Goal: Task Accomplishment & Management: Manage account settings

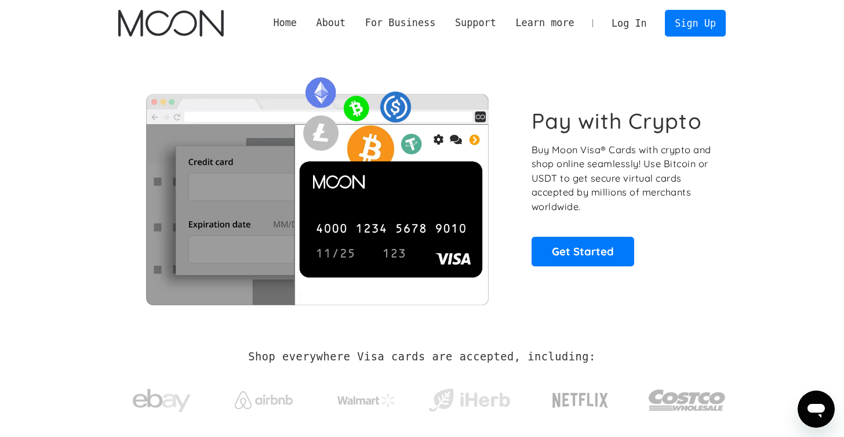
click at [621, 23] on link "Log In" at bounding box center [629, 23] width 54 height 26
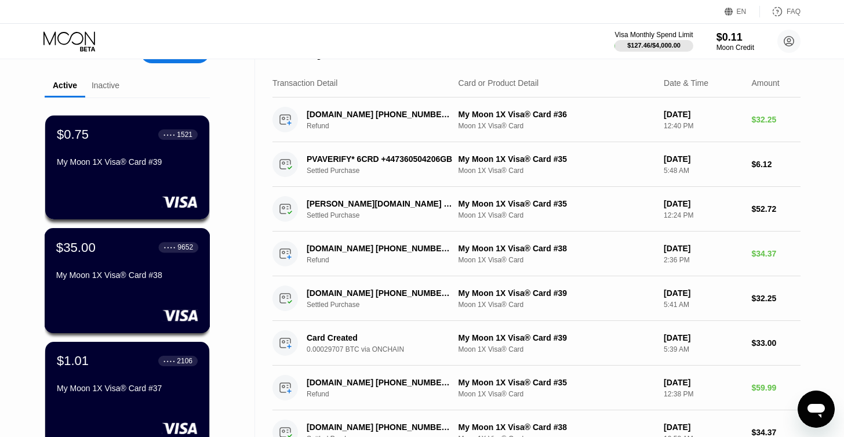
scroll to position [31, 0]
click at [125, 292] on div "$35.00 ● ● ● ● 9652 My Moon 1X Visa® Card #38" at bounding box center [128, 279] width 166 height 105
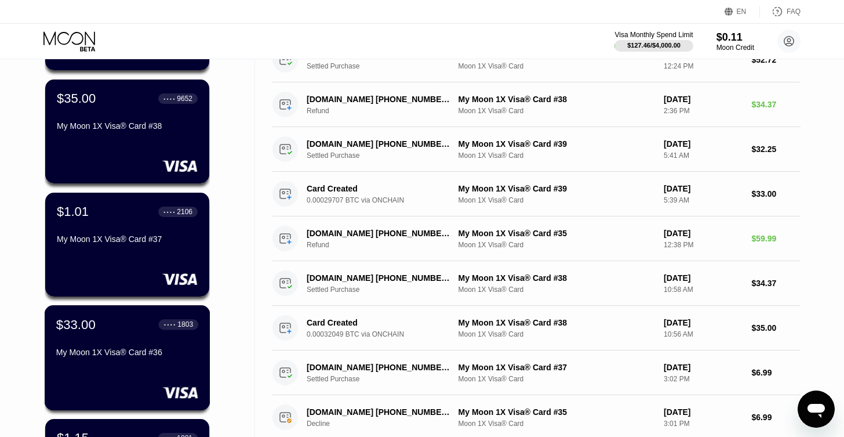
scroll to position [317, 0]
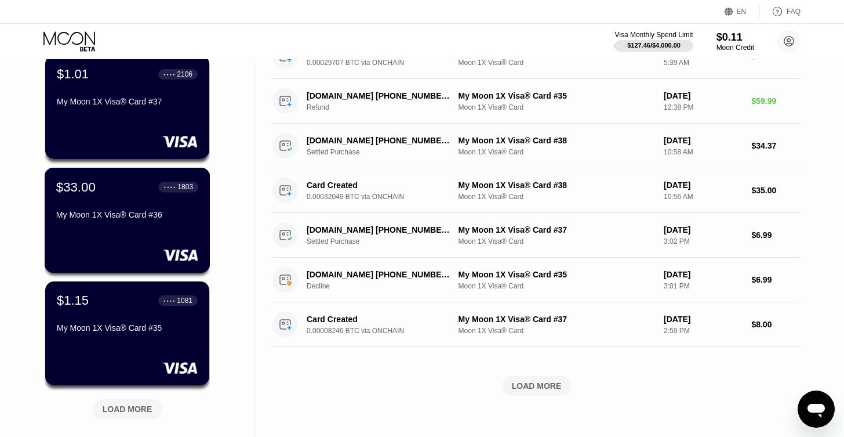
click at [113, 228] on div "$33.00 ● ● ● ● 1803 My Moon 1X Visa® Card #36" at bounding box center [128, 220] width 166 height 105
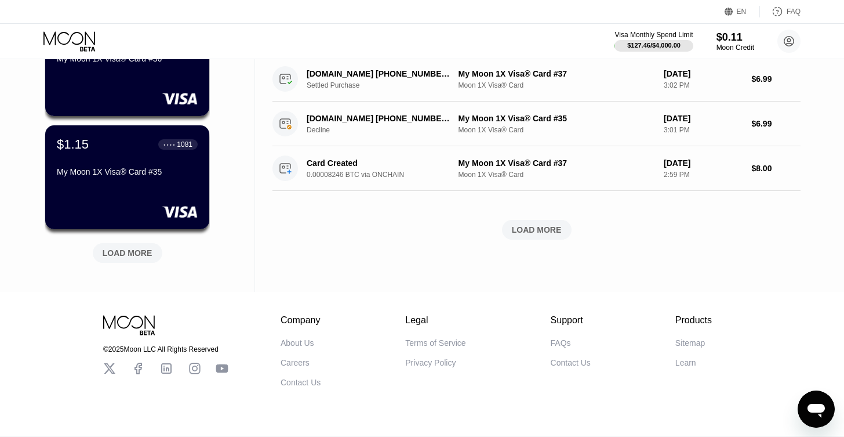
scroll to position [481, 0]
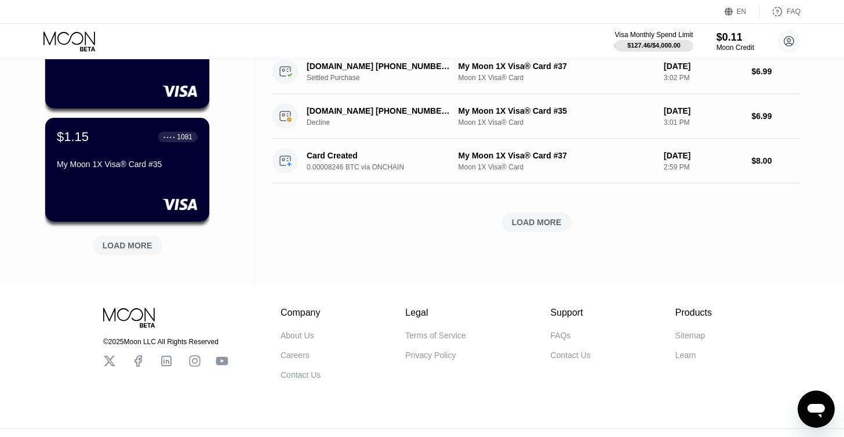
click at [137, 246] on div "LOAD MORE" at bounding box center [128, 245] width 50 height 10
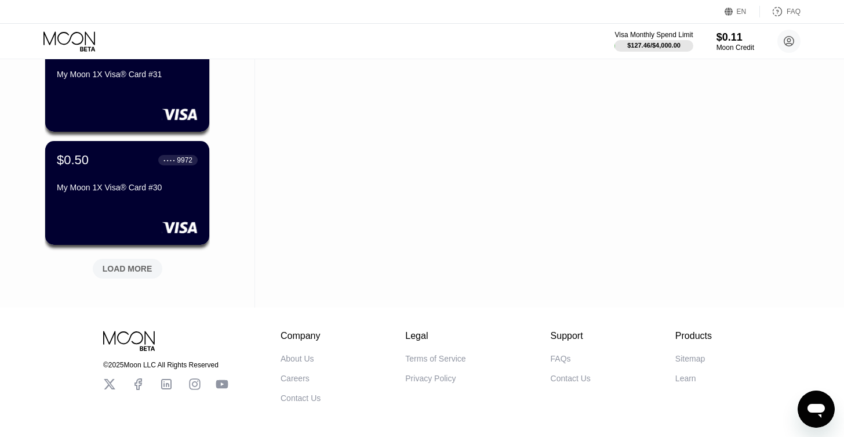
scroll to position [1028, 0]
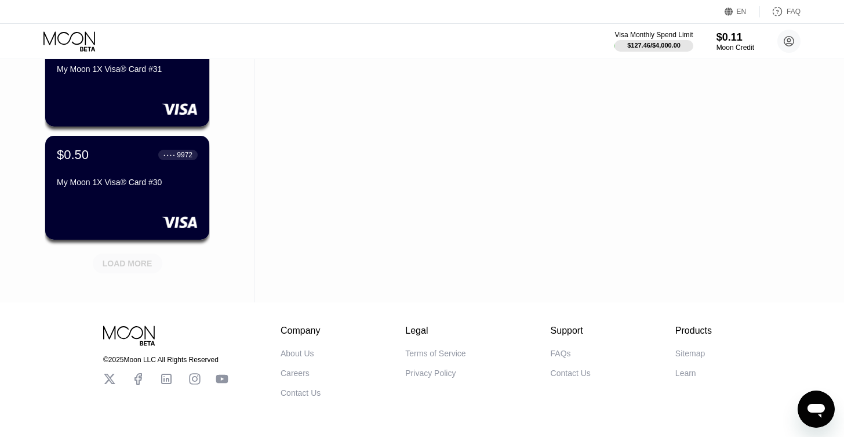
click at [125, 259] on div "LOAD MORE" at bounding box center [128, 263] width 50 height 10
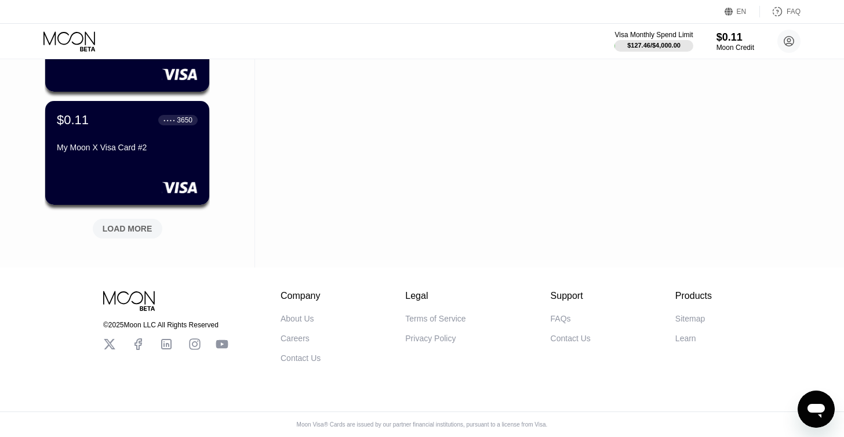
scroll to position [1631, 0]
click at [122, 226] on div "LOAD MORE" at bounding box center [128, 228] width 50 height 10
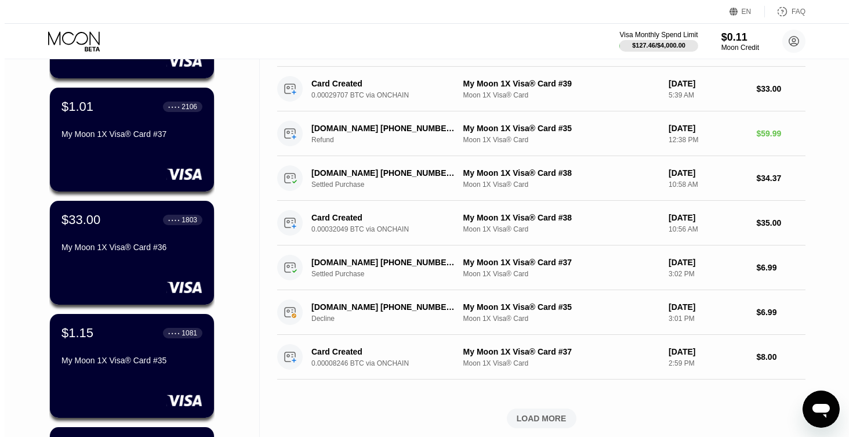
scroll to position [286, 0]
